Goal: Find contact information: Find contact information

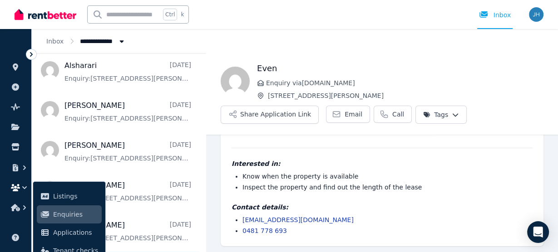
scroll to position [73, 0]
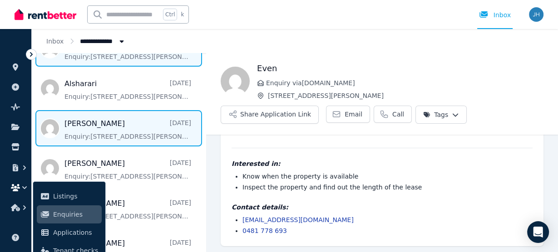
click at [138, 133] on span "Message list" at bounding box center [119, 128] width 174 height 36
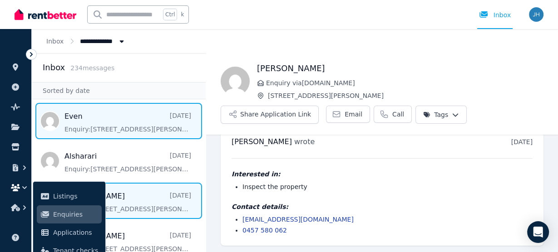
click at [134, 126] on span "Message list" at bounding box center [119, 121] width 174 height 36
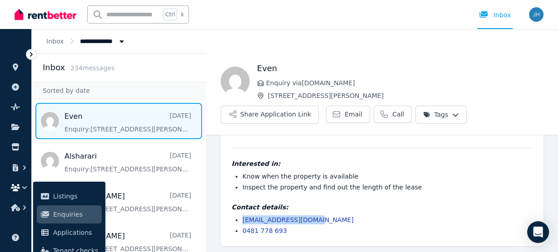
drag, startPoint x: 330, startPoint y: 217, endPoint x: 243, endPoint y: 219, distance: 86.3
click at [243, 219] on li "[EMAIL_ADDRESS][DOMAIN_NAME]" at bounding box center [387, 220] width 290 height 9
copy link "[EMAIL_ADDRESS][DOMAIN_NAME]"
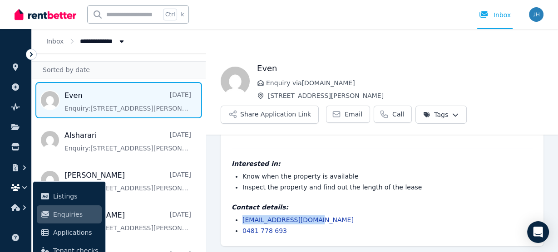
scroll to position [0, 0]
